Goal: Find specific page/section: Find specific page/section

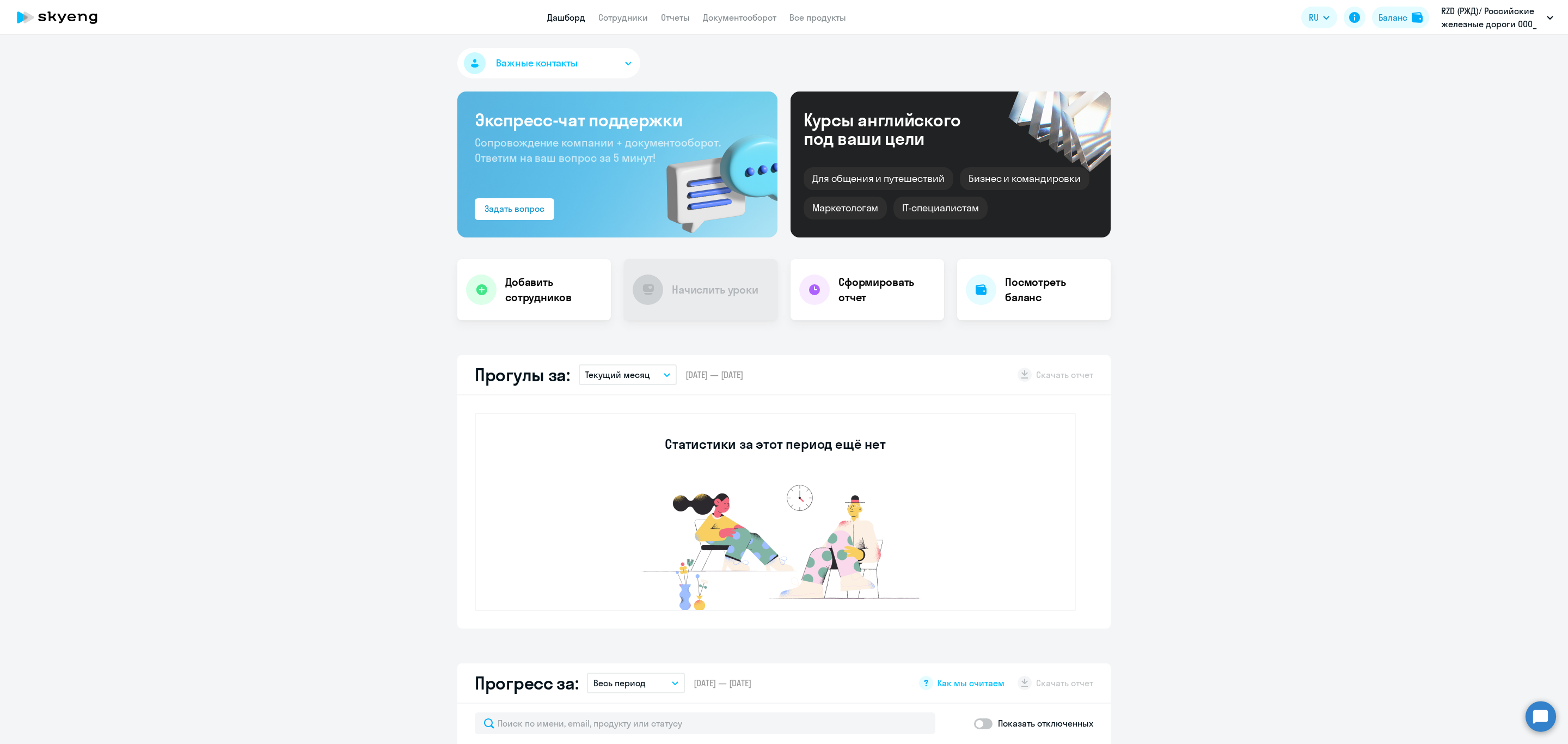
select select "30"
click at [629, 17] on link "Сотрудники" at bounding box center [623, 18] width 49 height 11
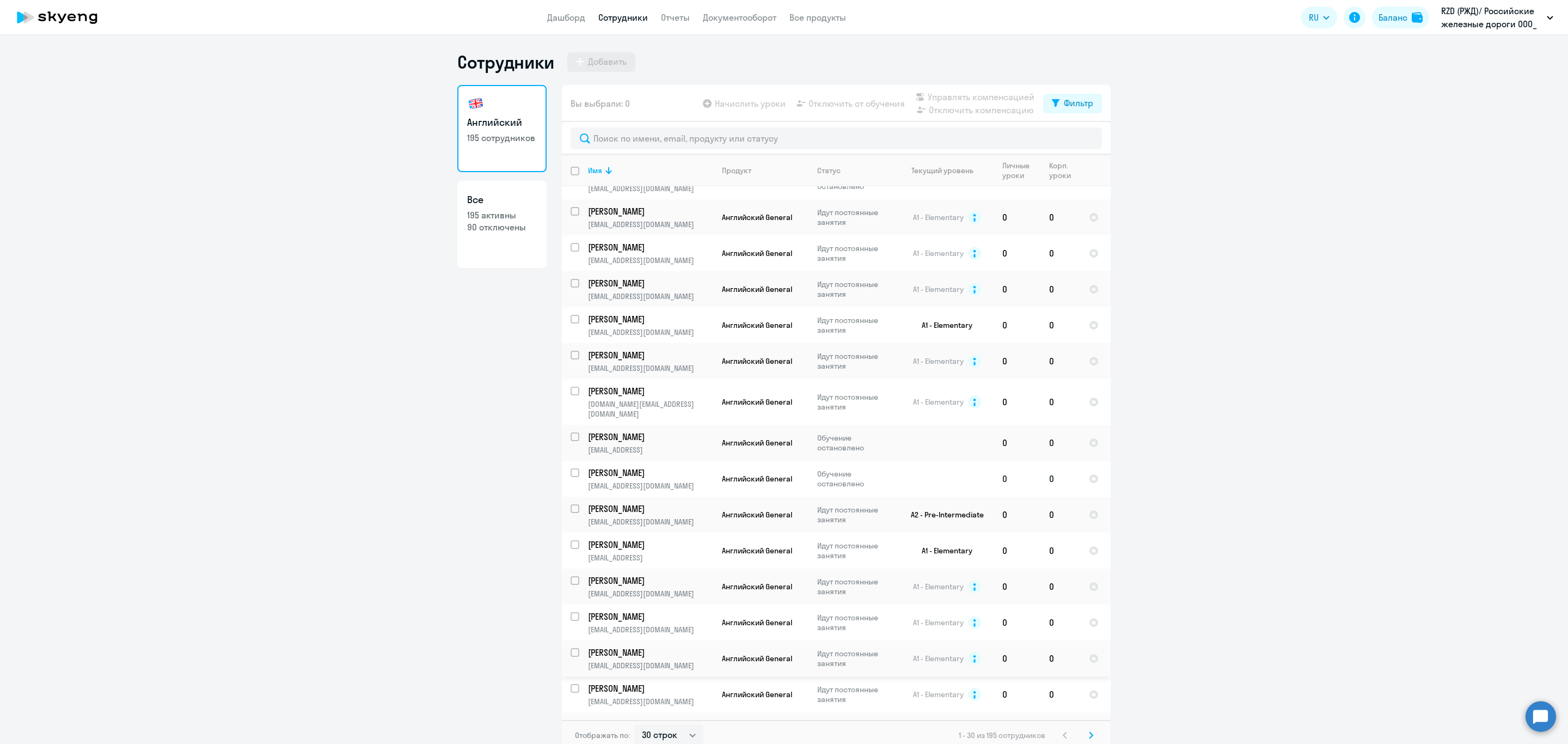
scroll to position [519, 0]
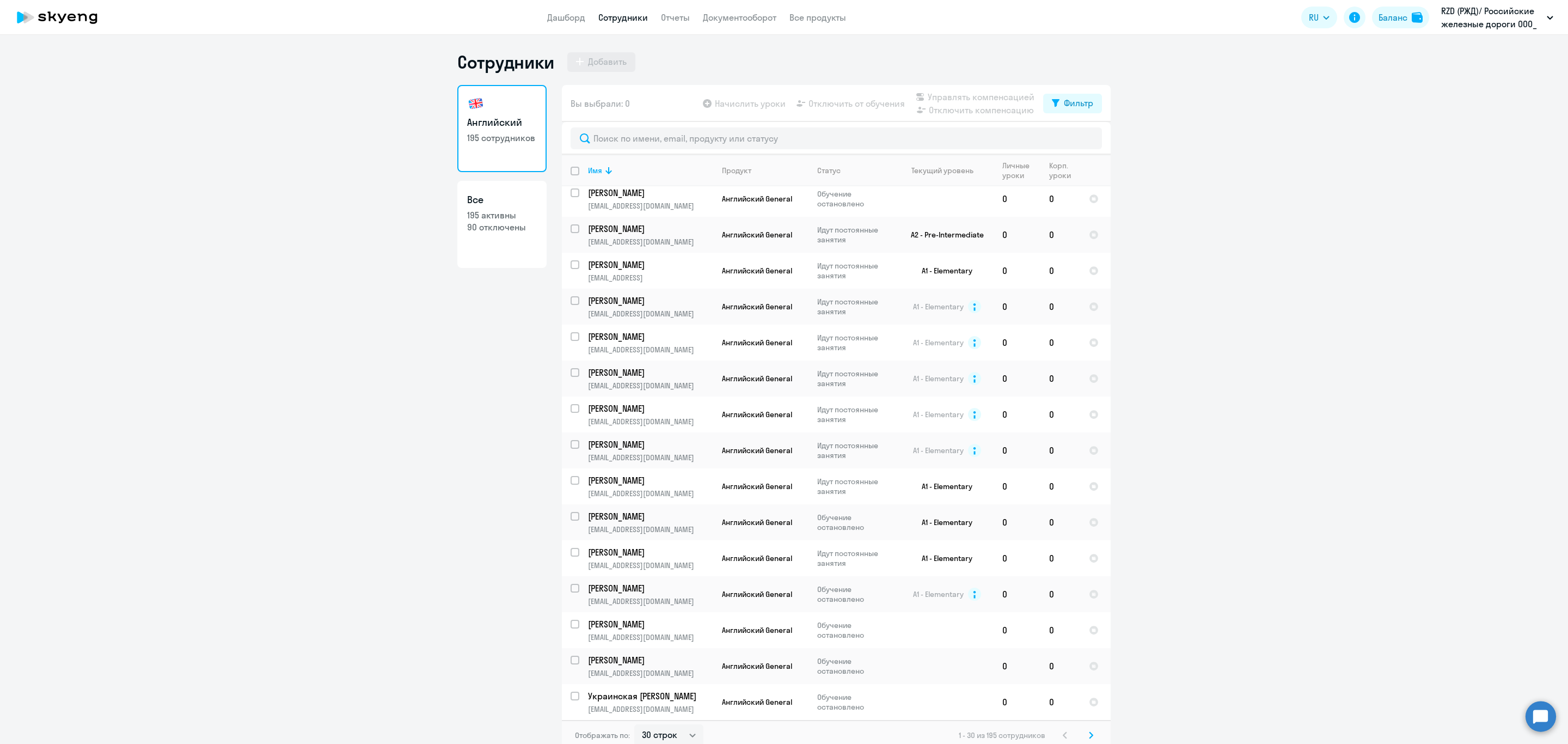
click at [1086, 740] on svg-icon at bounding box center [1091, 735] width 13 height 13
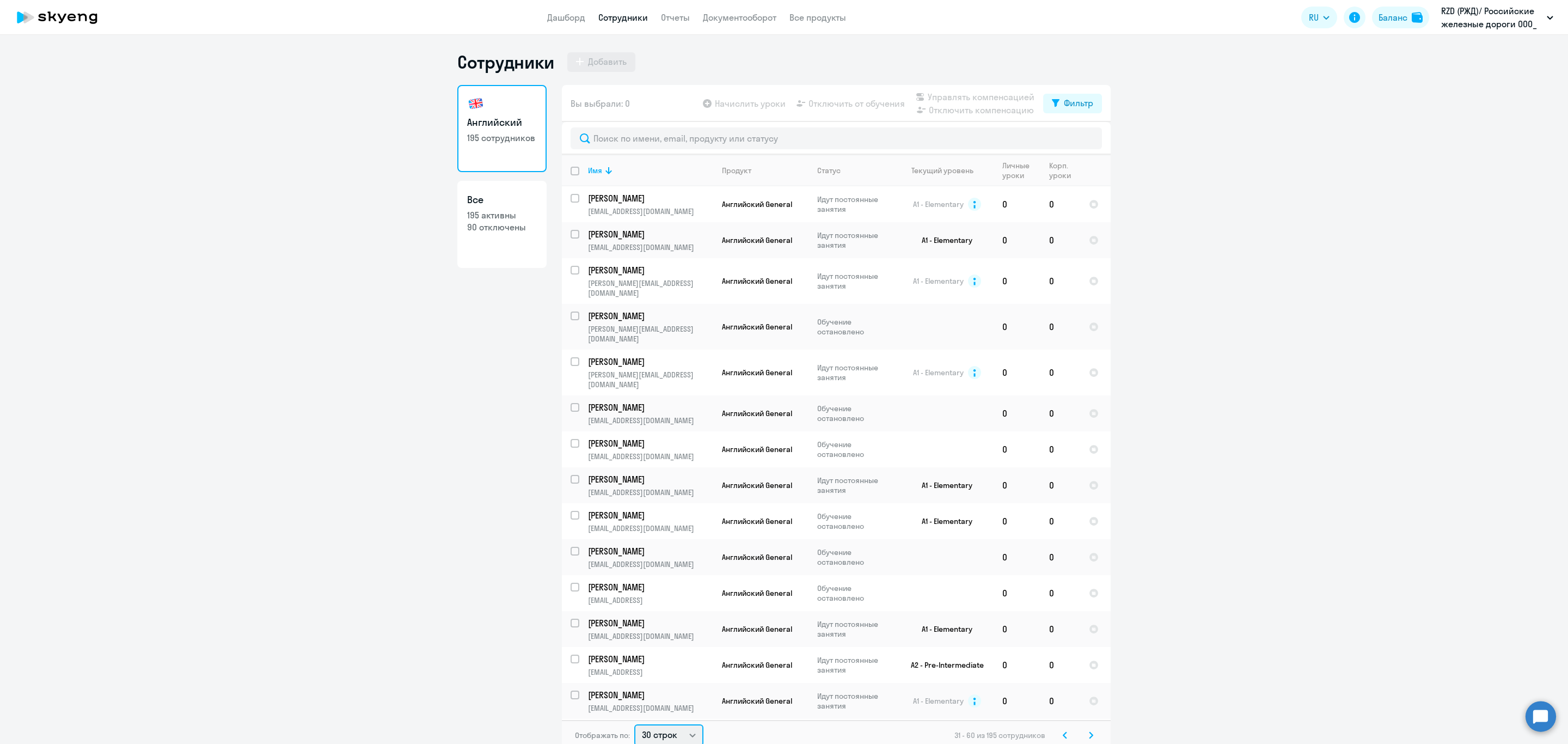
scroll to position [2, 0]
click at [675, 739] on select "30 строк 50 строк 100 строк" at bounding box center [669, 733] width 69 height 22
select select "100"
click at [634, 722] on select "30 строк 50 строк 100 строк" at bounding box center [669, 733] width 69 height 22
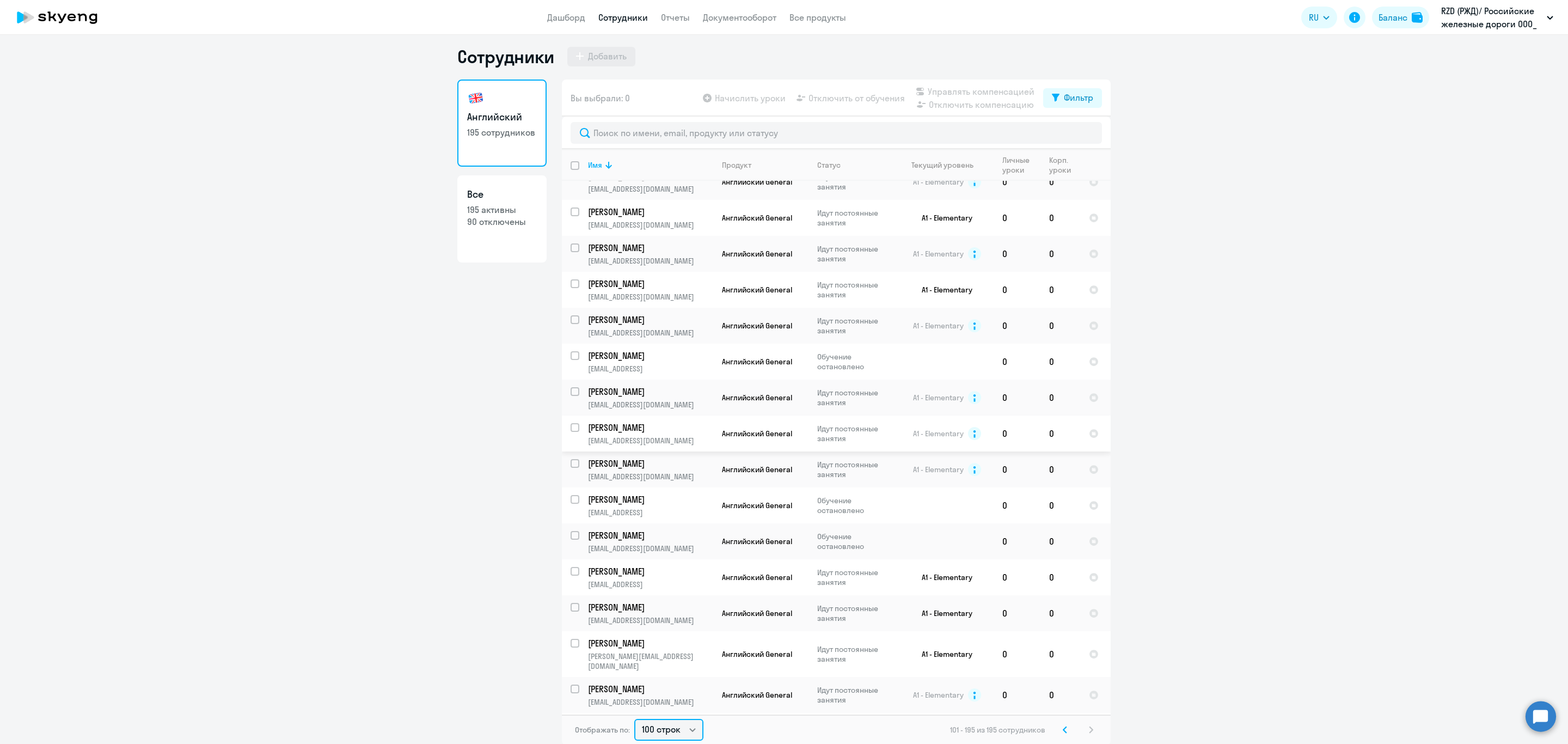
scroll to position [7, 0]
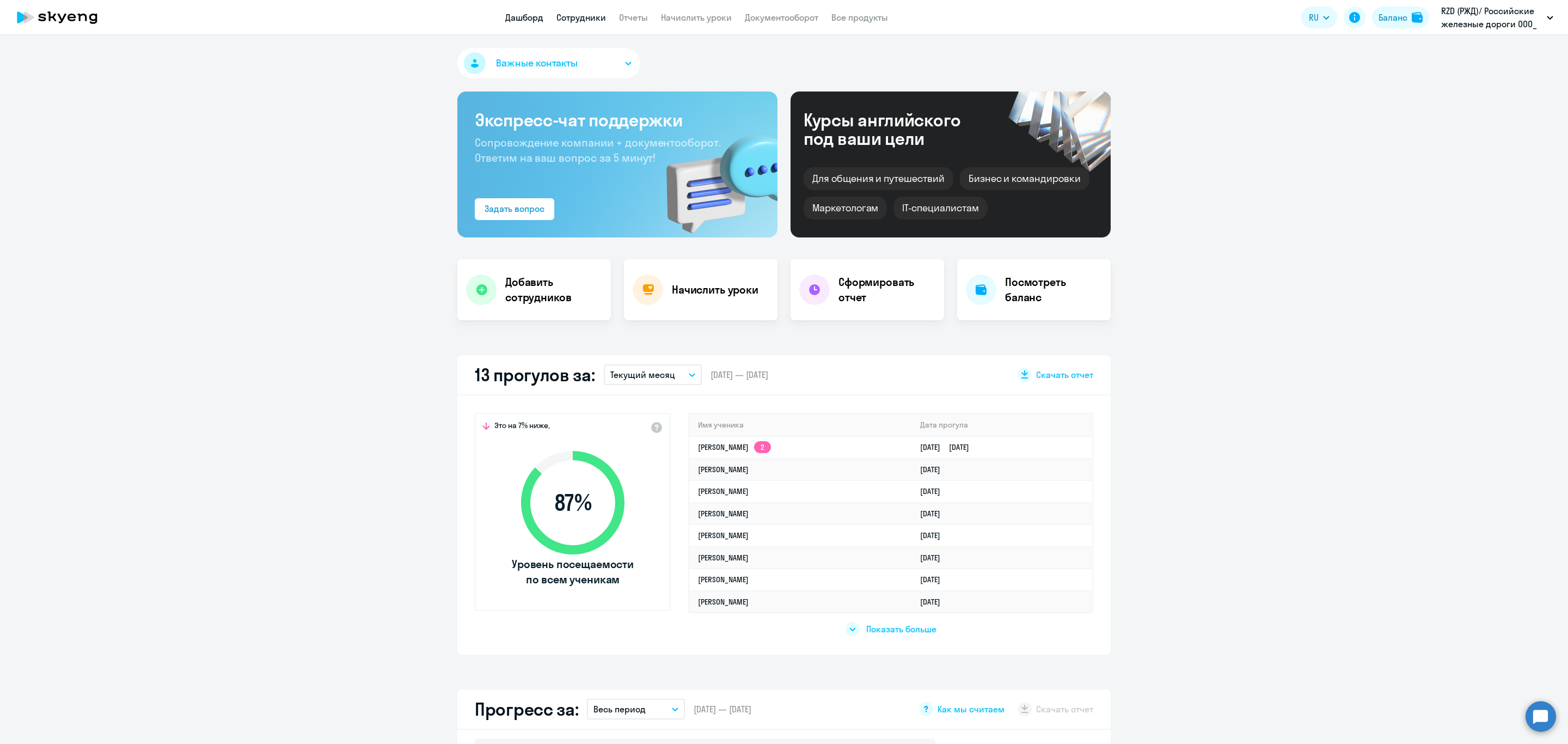
click at [574, 15] on link "Сотрудники" at bounding box center [581, 18] width 49 height 11
select select "30"
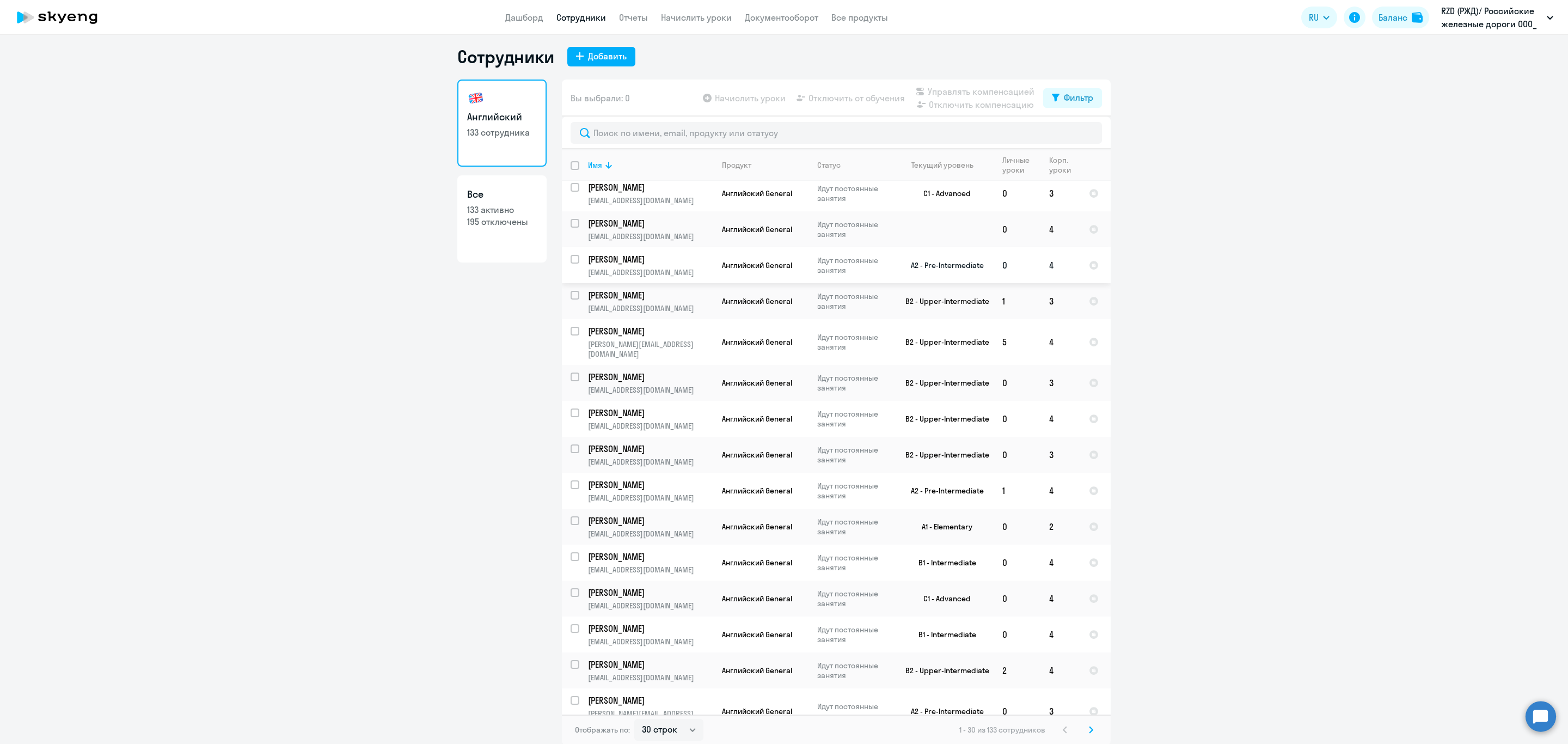
scroll to position [7, 0]
